Goal: Understand process/instructions

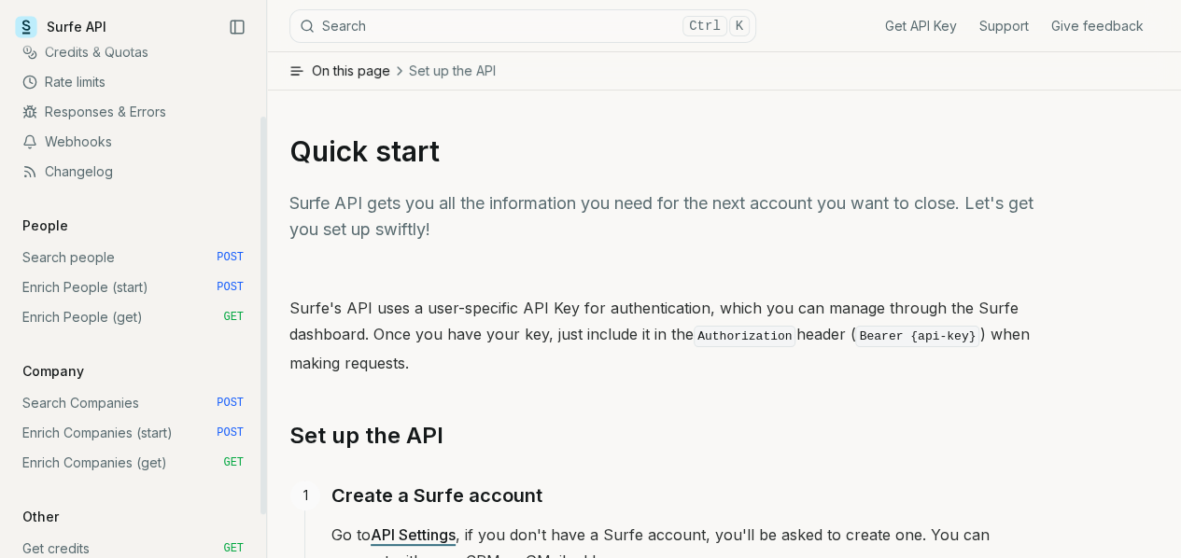
scroll to position [110, 0]
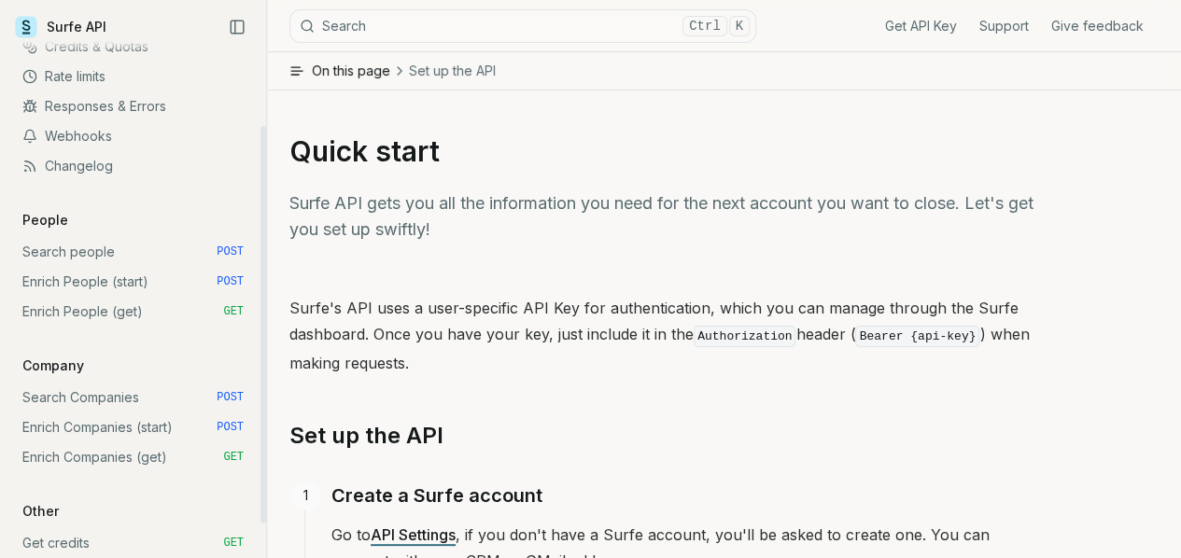
click at [72, 255] on link "Search people POST" at bounding box center [133, 252] width 236 height 30
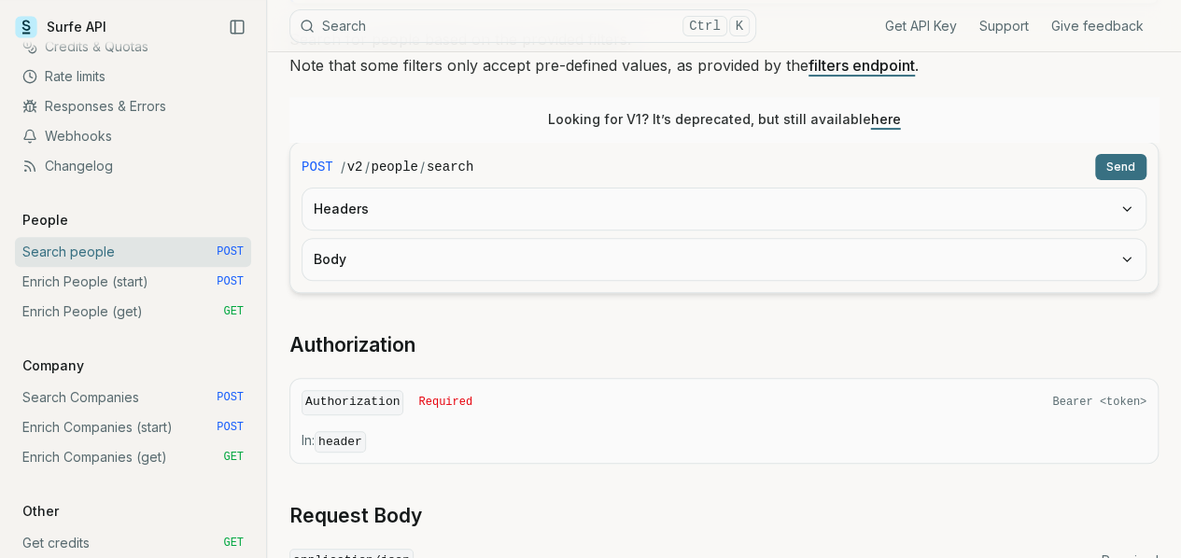
scroll to position [219, 0]
click at [540, 211] on button "Headers" at bounding box center [724, 208] width 843 height 41
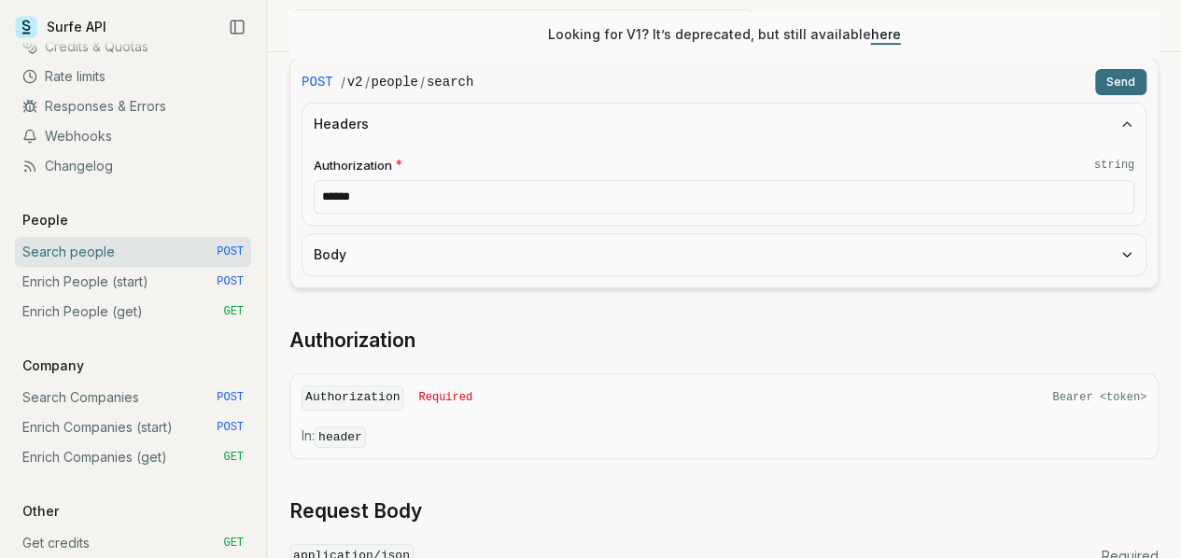
scroll to position [314, 0]
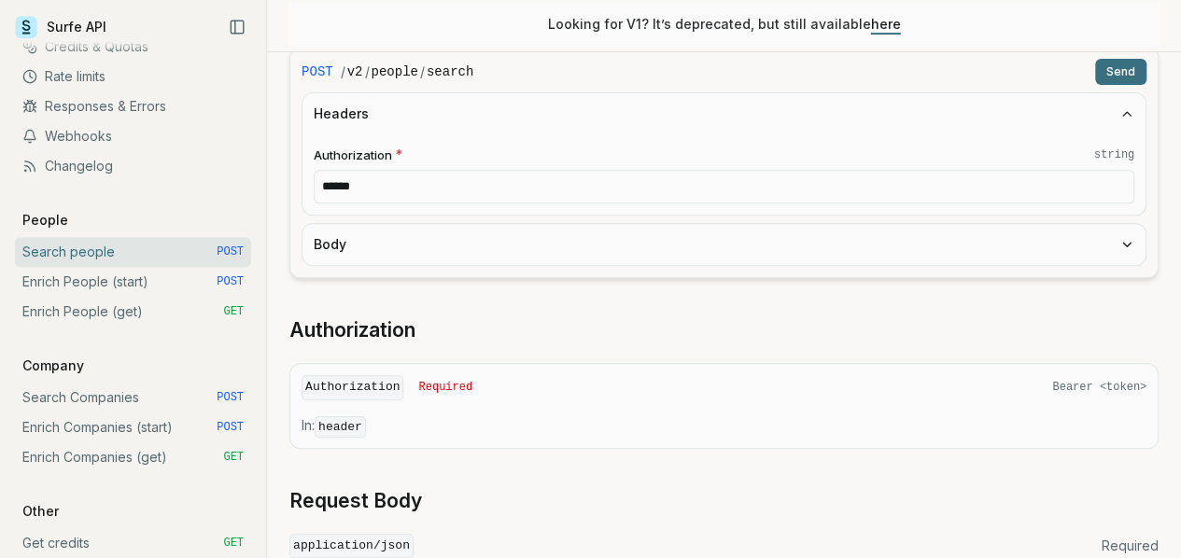
click at [540, 247] on button "Body" at bounding box center [724, 244] width 843 height 41
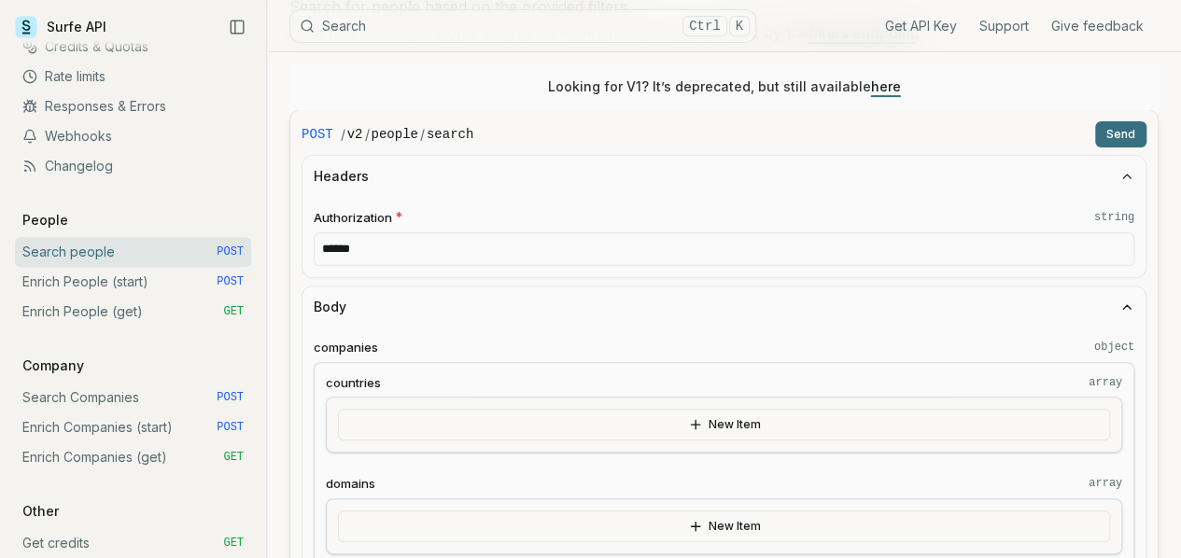
scroll to position [256, 0]
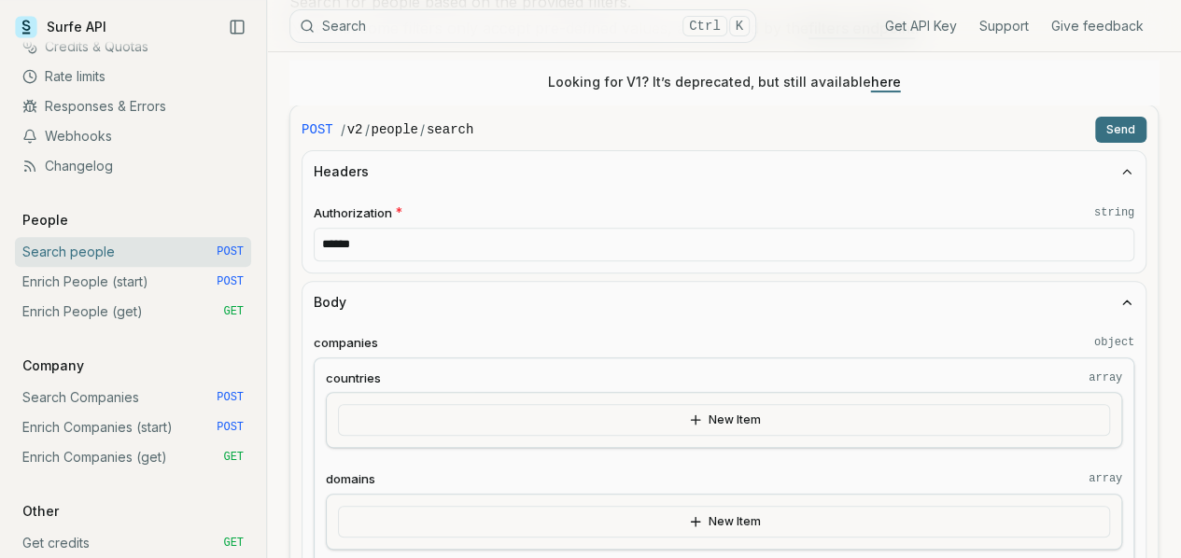
click at [1120, 303] on icon "button" at bounding box center [1127, 302] width 15 height 15
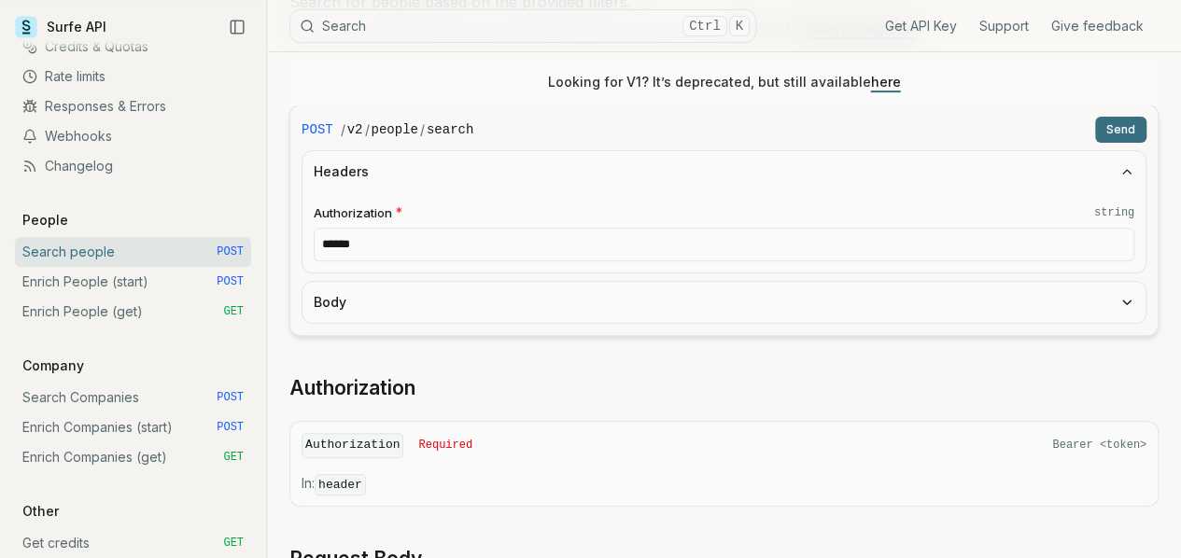
click at [1120, 303] on icon "button" at bounding box center [1127, 302] width 15 height 15
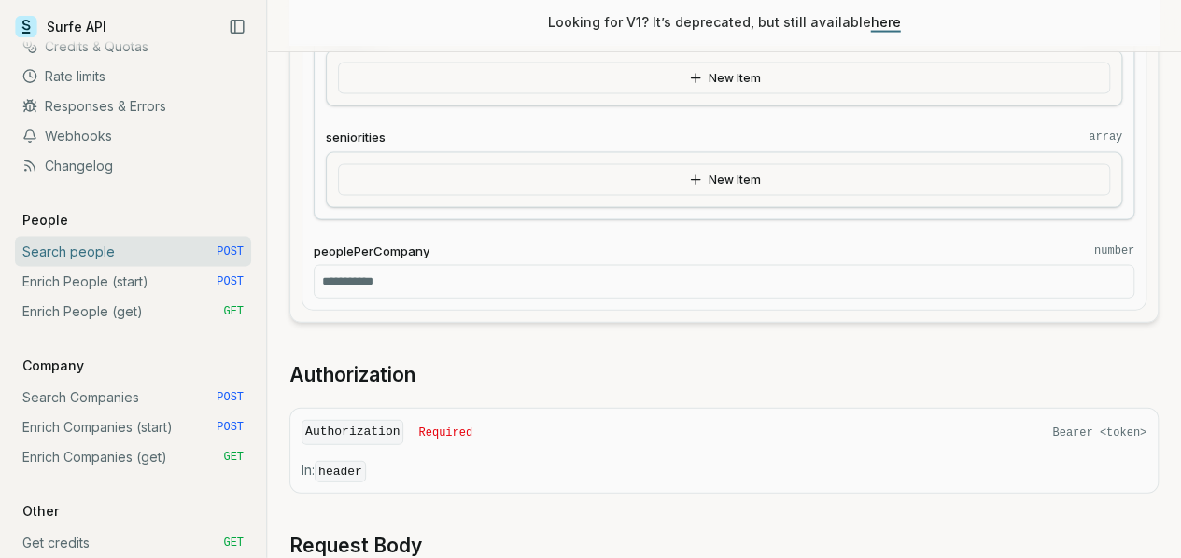
scroll to position [1922, 0]
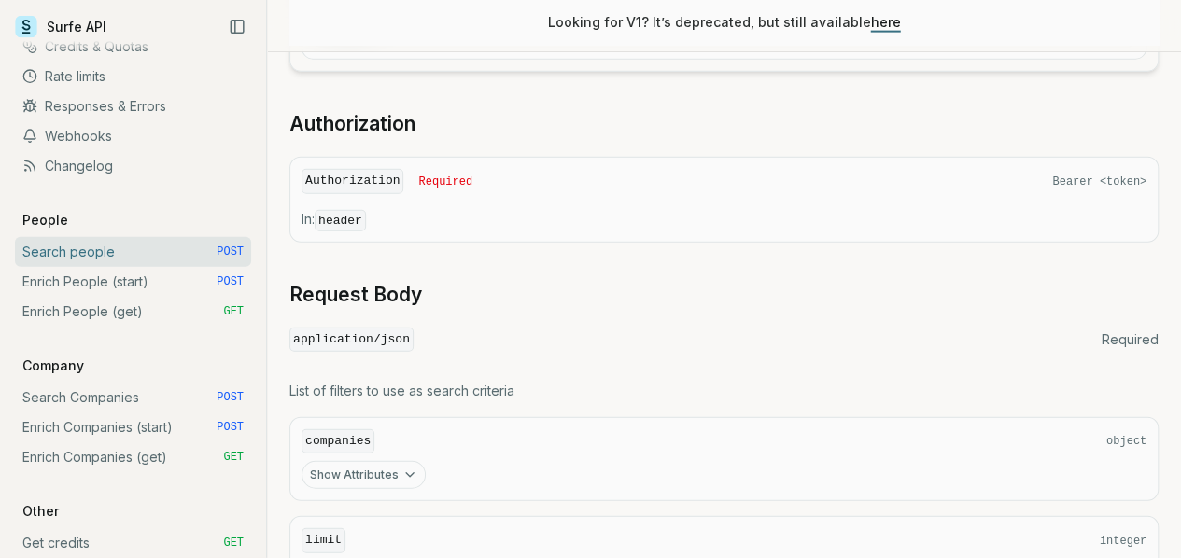
scroll to position [2175, 0]
click at [1179, 382] on article "**********" at bounding box center [724, 167] width 914 height 4580
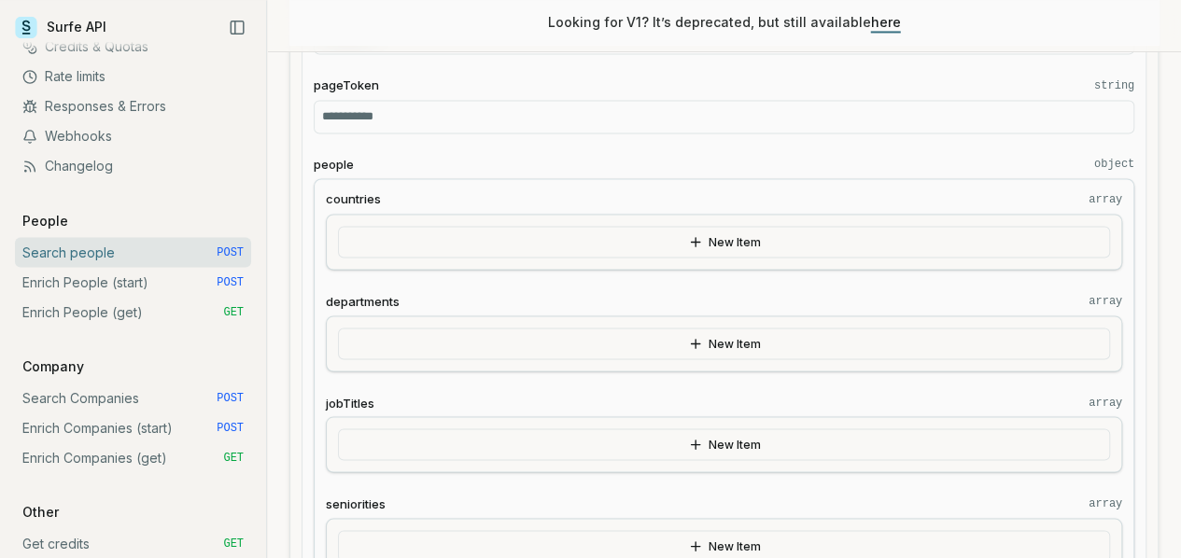
scroll to position [1548, 0]
